Goal: Transaction & Acquisition: Book appointment/travel/reservation

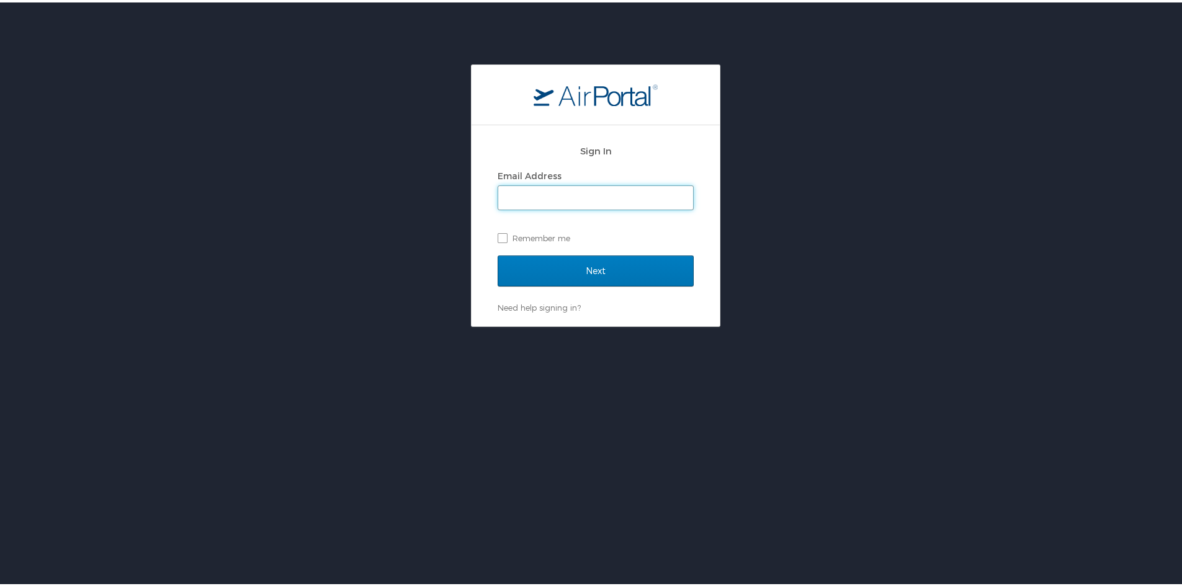
click at [589, 201] on input "Email Address" at bounding box center [595, 196] width 195 height 24
type input "mhart@worldfoodprize.org"
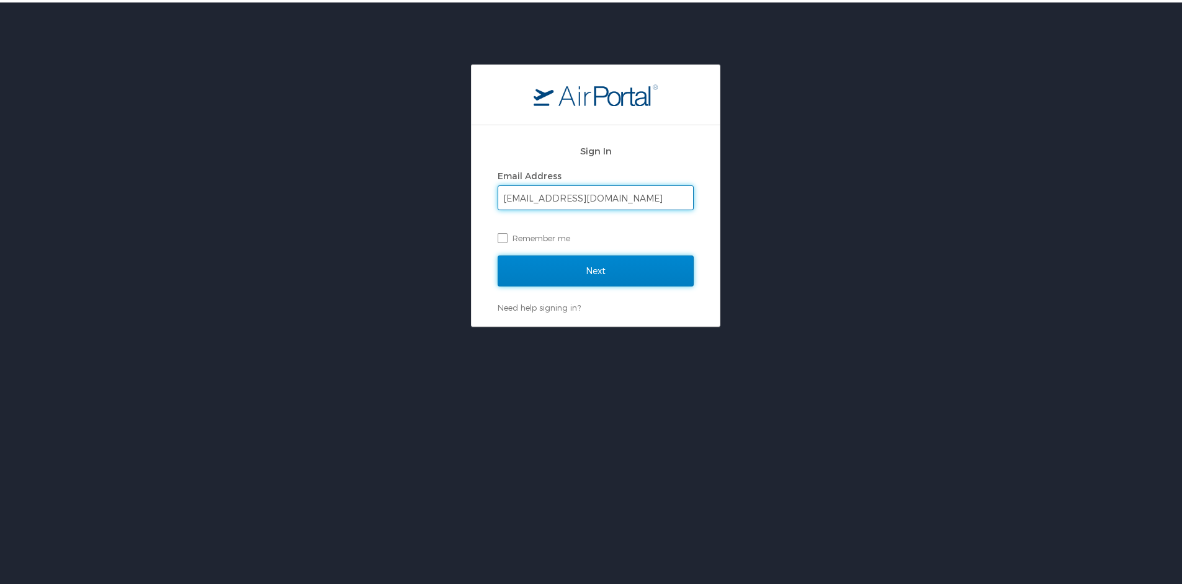
click at [602, 266] on input "Next" at bounding box center [596, 268] width 196 height 31
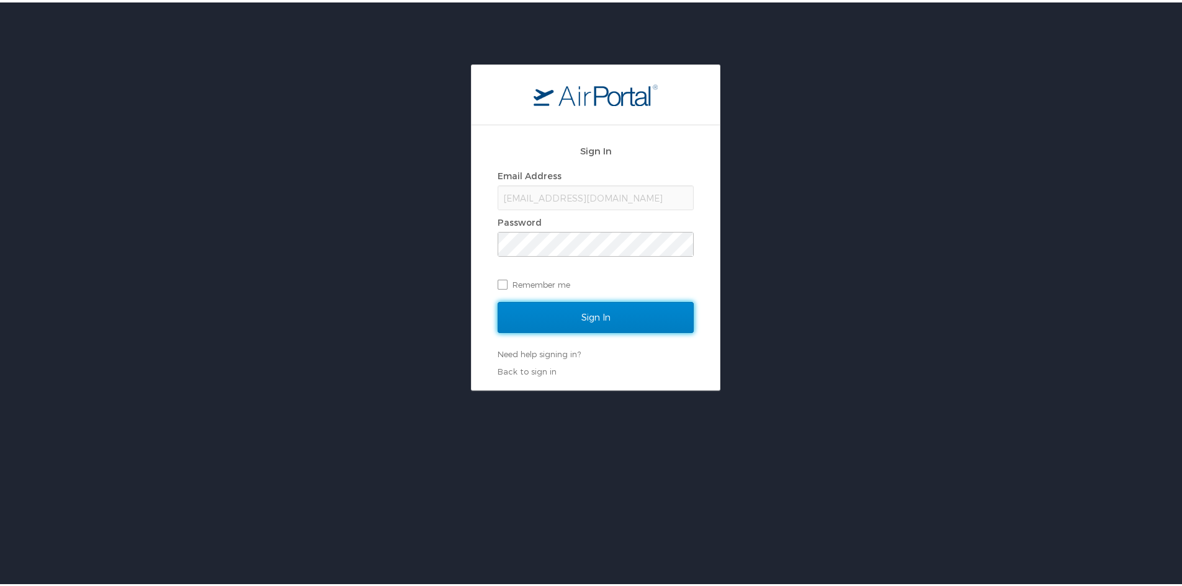
click at [607, 313] on input "Sign In" at bounding box center [596, 315] width 196 height 31
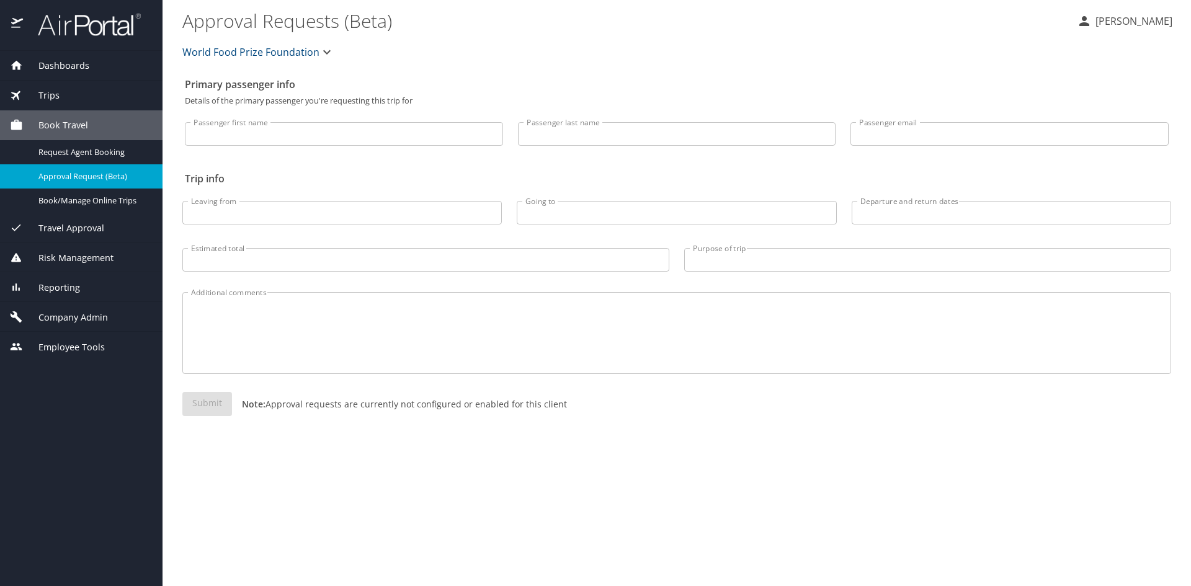
click at [78, 76] on div "Dashboards" at bounding box center [81, 66] width 163 height 30
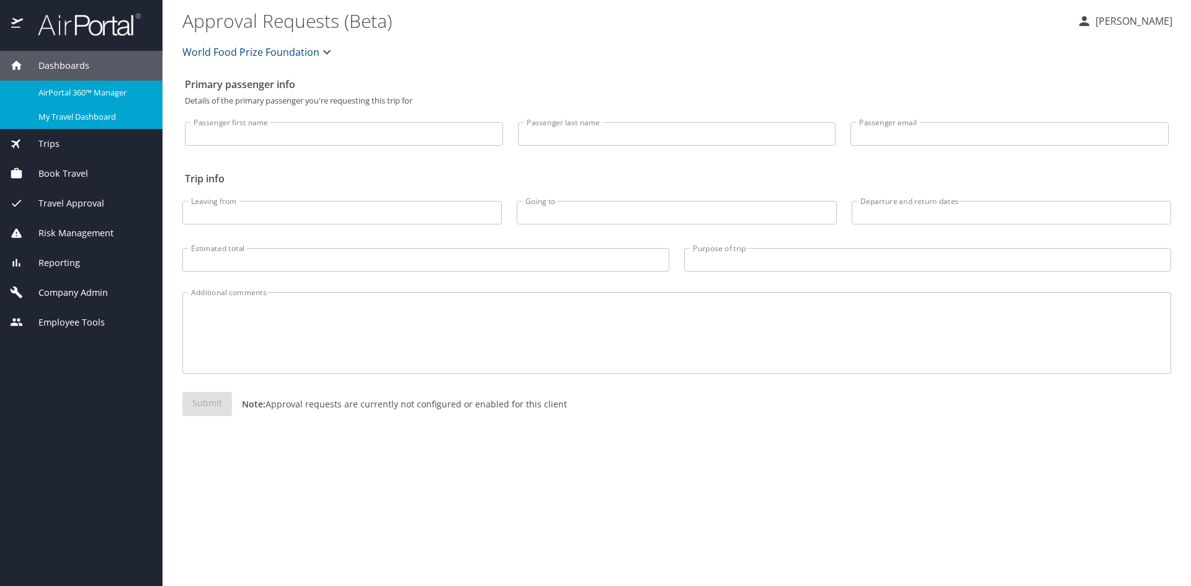
click at [81, 123] on span "My Travel Dashboard" at bounding box center [92, 117] width 109 height 12
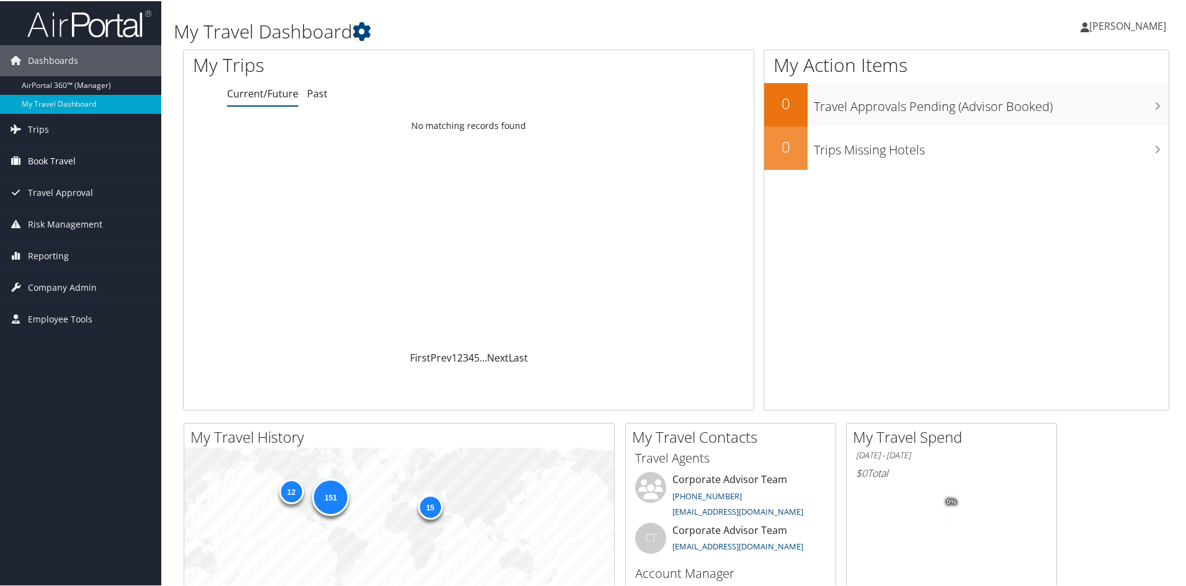
click at [87, 155] on link "Book Travel" at bounding box center [80, 160] width 161 height 31
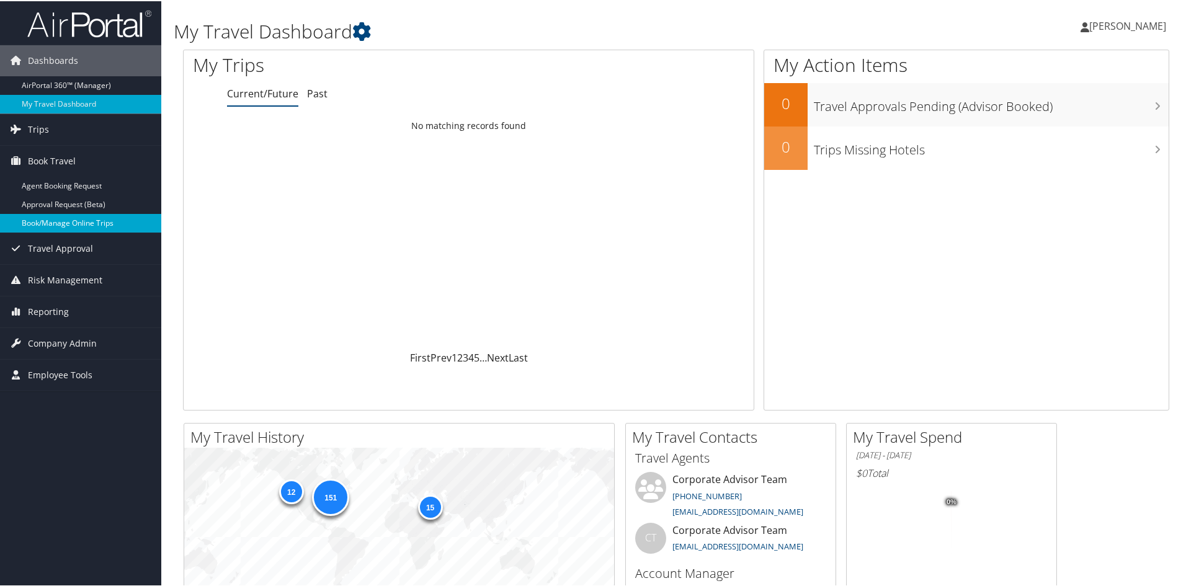
click at [78, 213] on link "Book/Manage Online Trips" at bounding box center [80, 222] width 161 height 19
